Goal: Check status: Check status

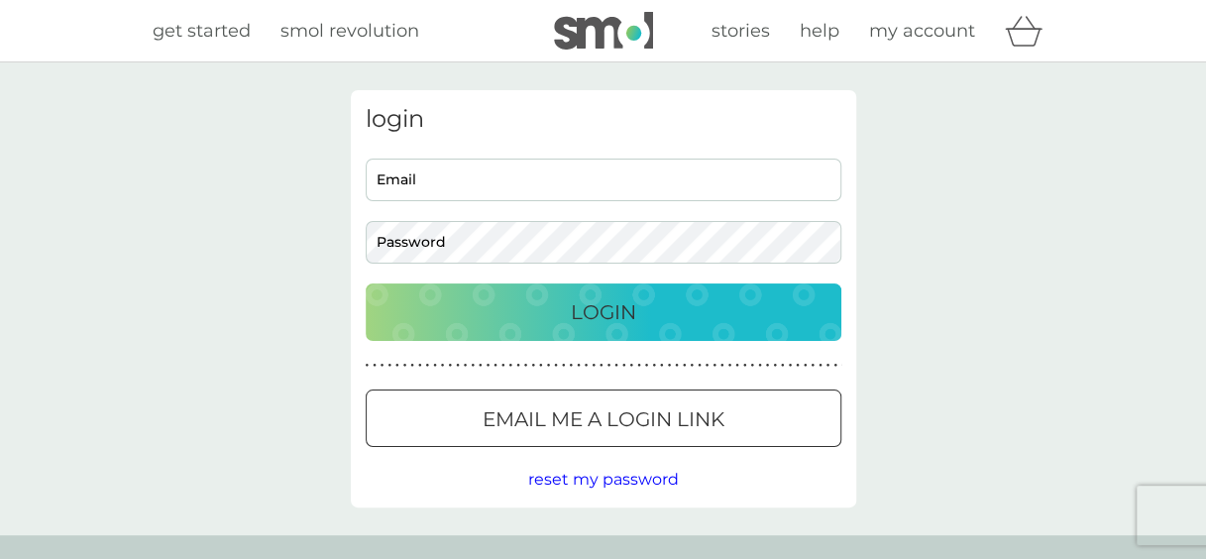
type input "[PERSON_NAME][EMAIL_ADDRESS][PERSON_NAME][DOMAIN_NAME]"
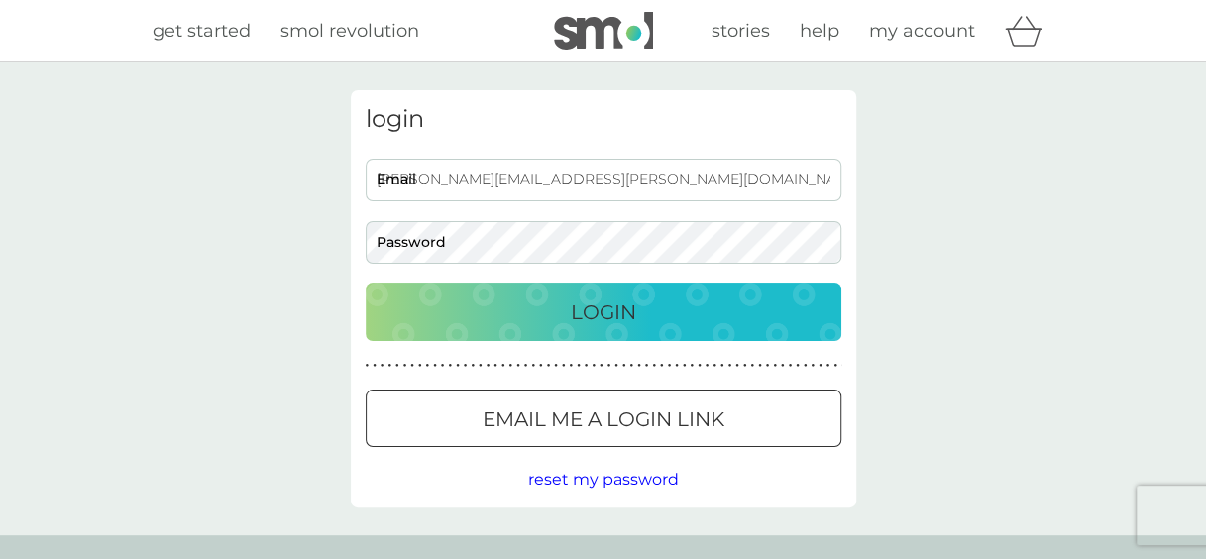
click at [535, 307] on div "Login" at bounding box center [604, 312] width 436 height 32
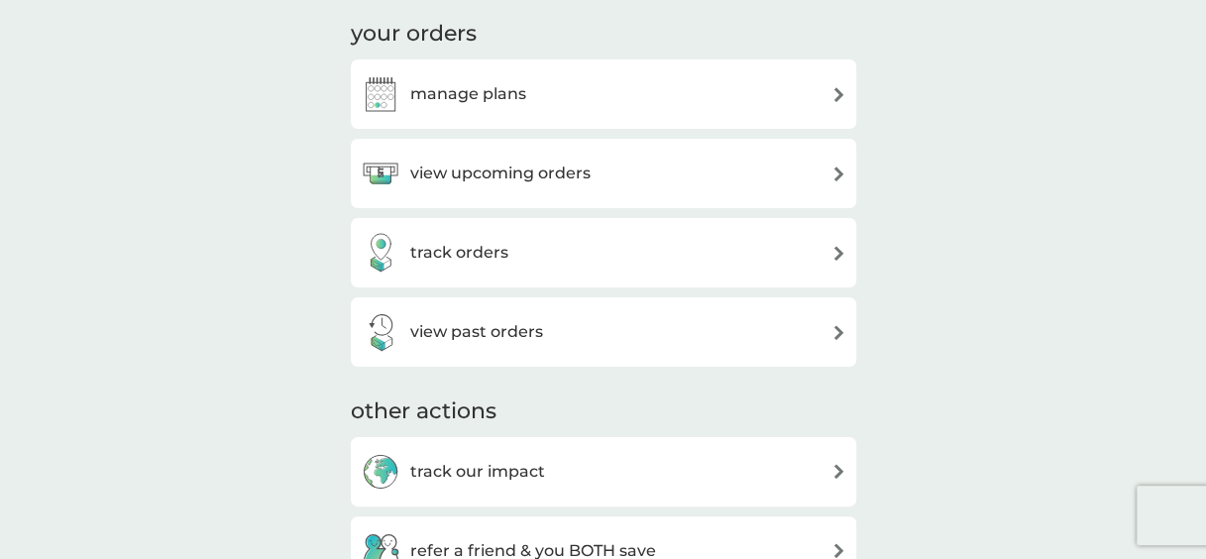
scroll to position [162, 0]
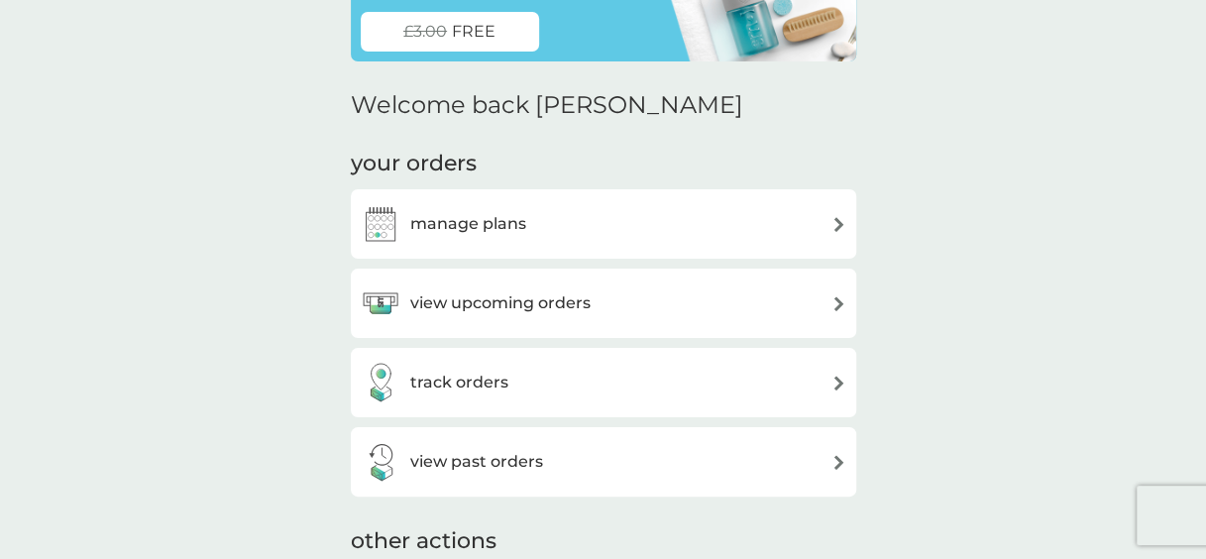
click at [664, 453] on div "view past orders" at bounding box center [604, 462] width 486 height 40
